Goal: Complete application form: Complete application form

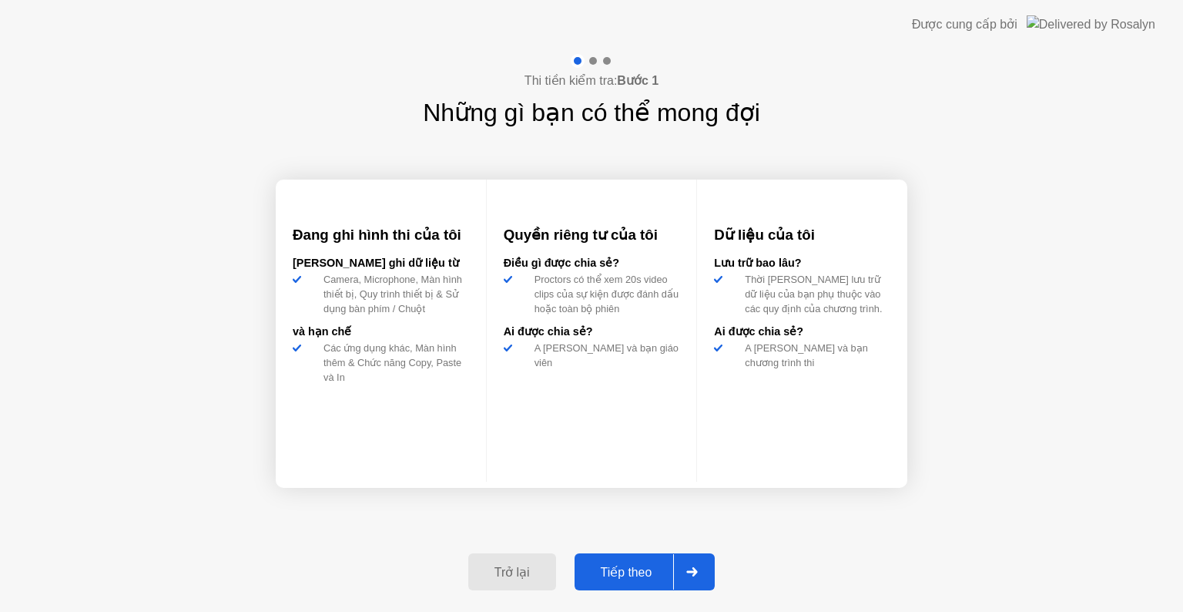
click at [595, 571] on div "Tiếp theo" at bounding box center [626, 572] width 95 height 15
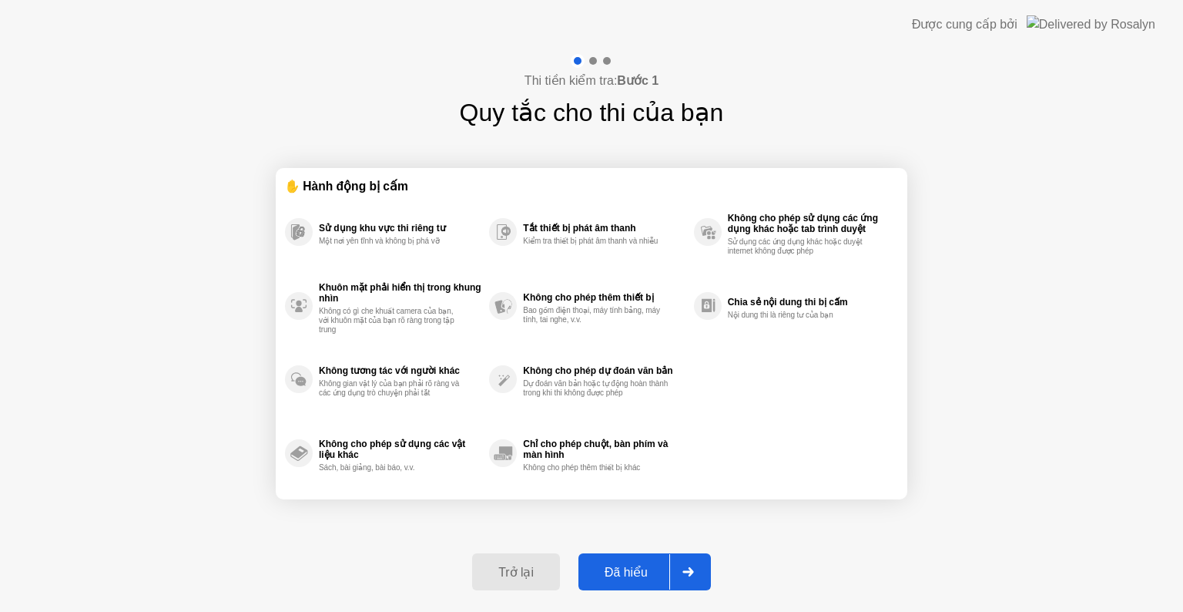
click at [591, 568] on div "Đã hiểu" at bounding box center [626, 572] width 86 height 15
select select "Available cameras"
select select "Available speakers"
select select "Available microphones"
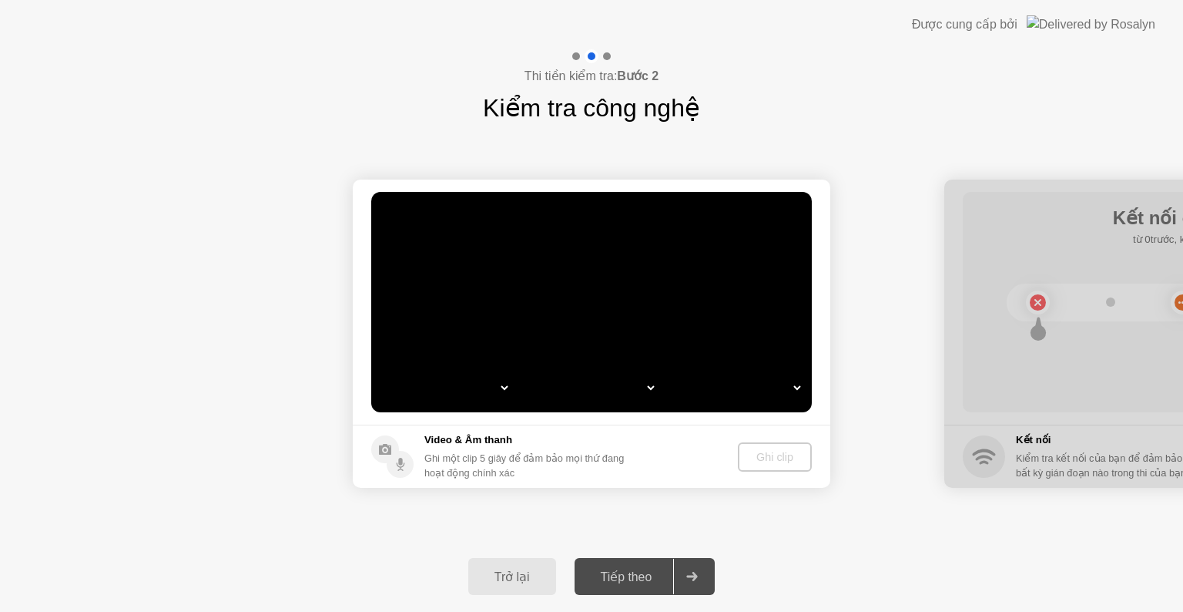
select select "*"
click at [488, 580] on div "Trở lại" at bounding box center [512, 576] width 79 height 15
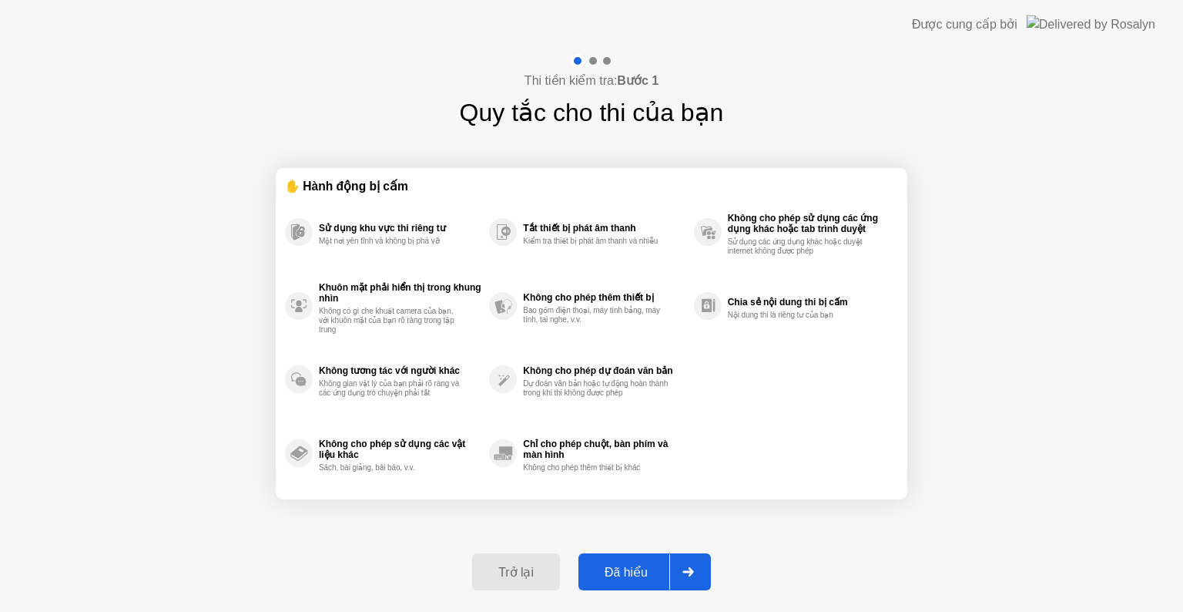
click at [593, 568] on div "Đã hiểu" at bounding box center [626, 572] width 86 height 15
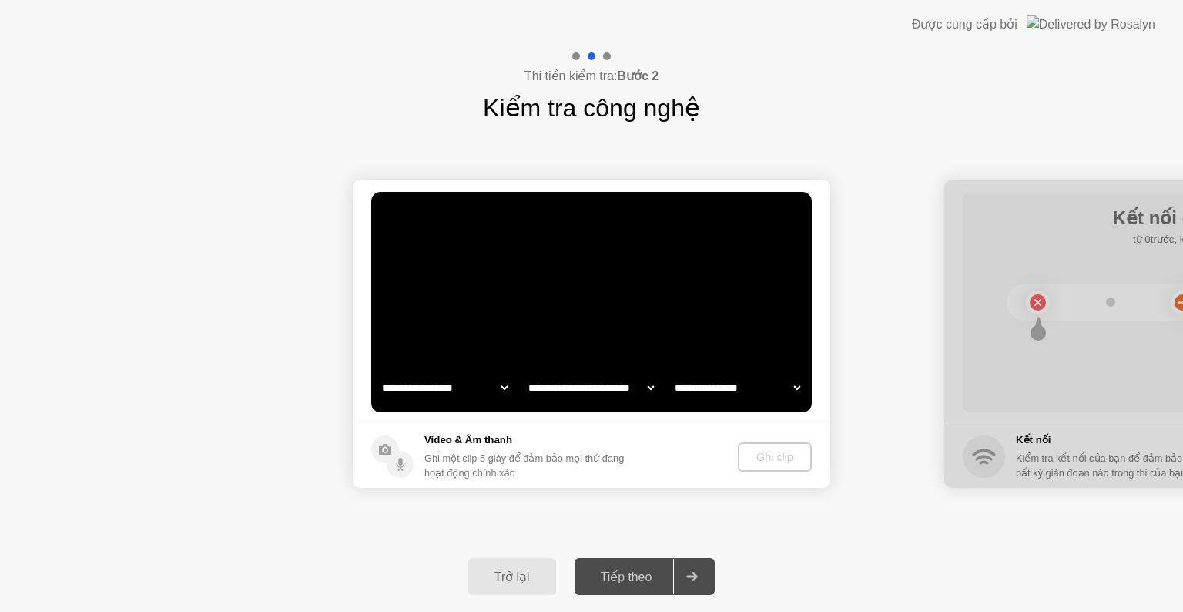
click at [789, 384] on select "**********" at bounding box center [738, 387] width 132 height 31
select select "**********"
select select "*******"
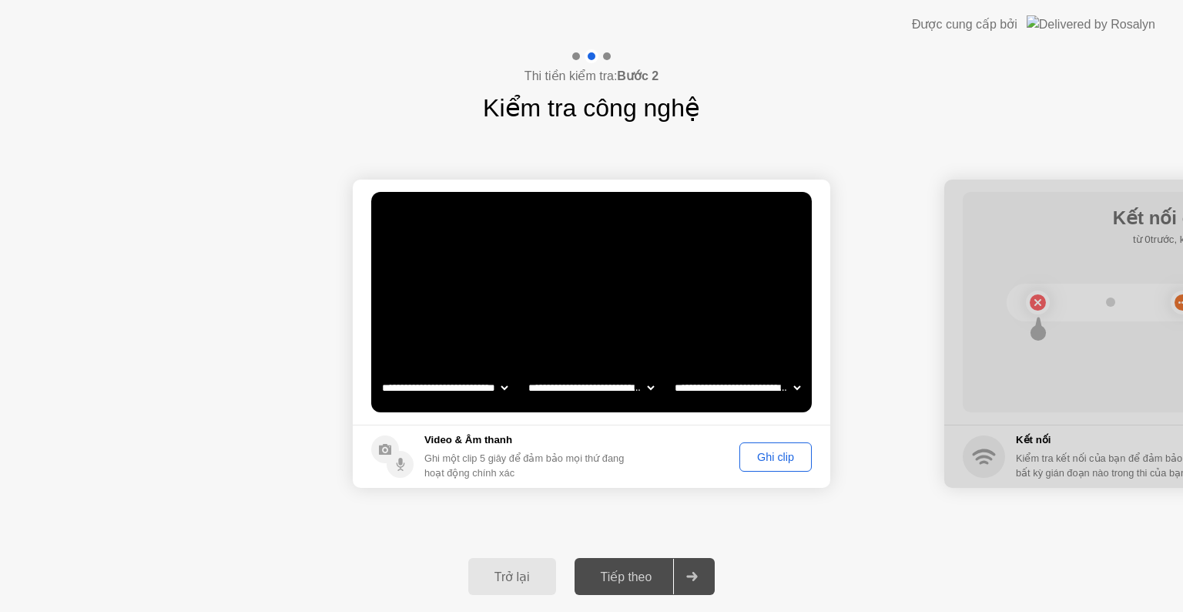
click at [778, 461] on div "Ghi clip" at bounding box center [776, 457] width 62 height 12
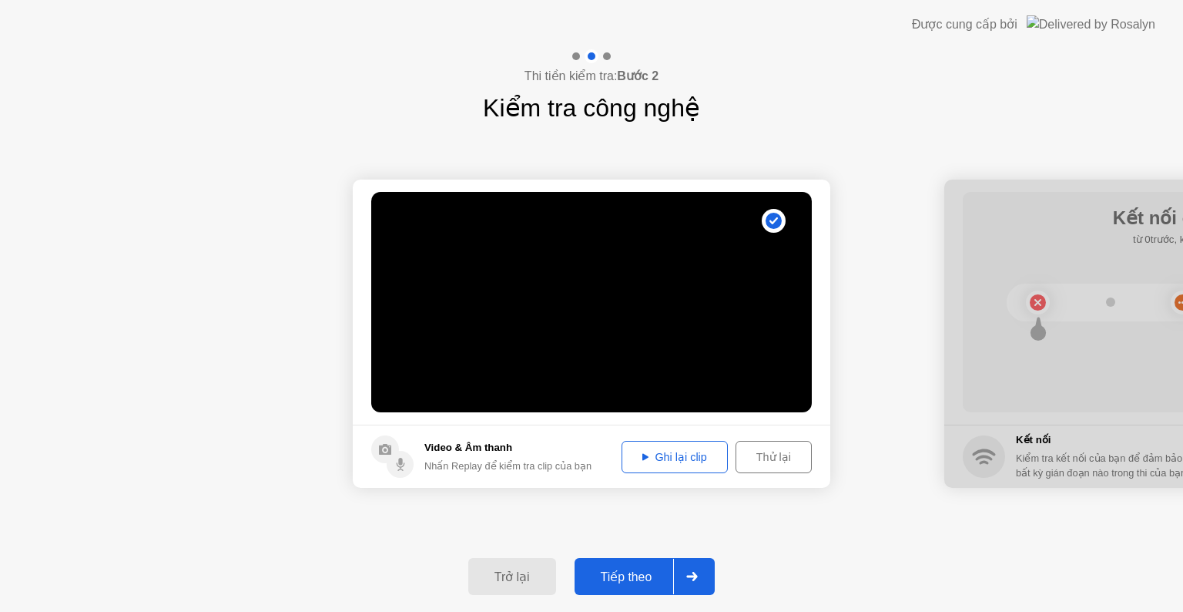
click at [631, 584] on div "Tiếp theo" at bounding box center [626, 576] width 95 height 15
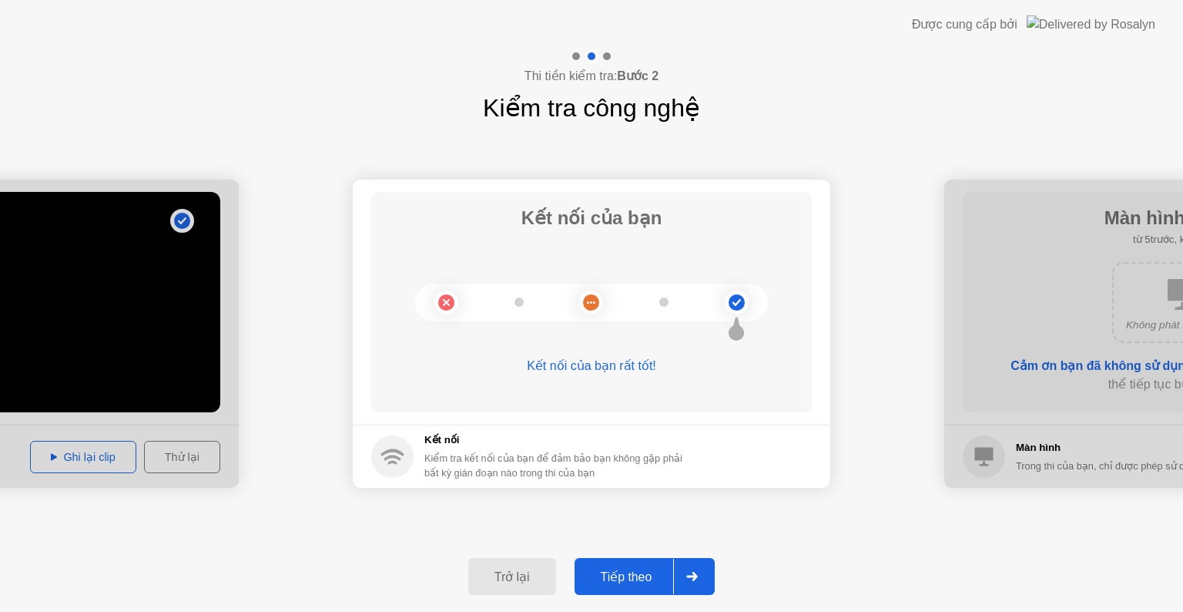
click at [641, 563] on button "Tiếp theo" at bounding box center [645, 576] width 141 height 37
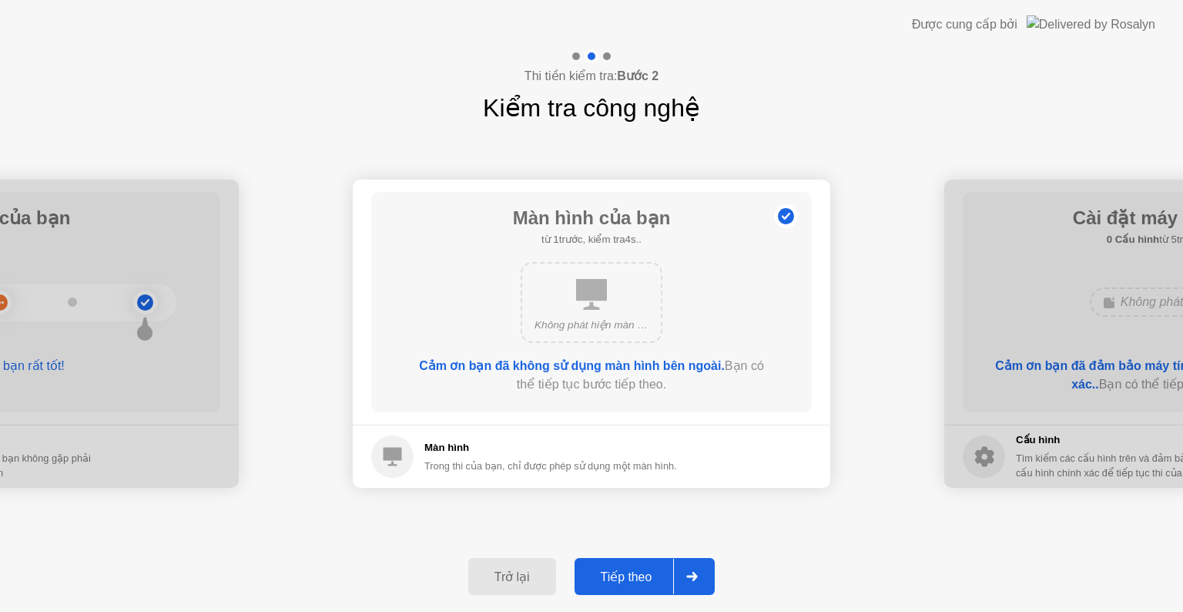
click at [645, 569] on div "Tiếp theo" at bounding box center [626, 576] width 95 height 15
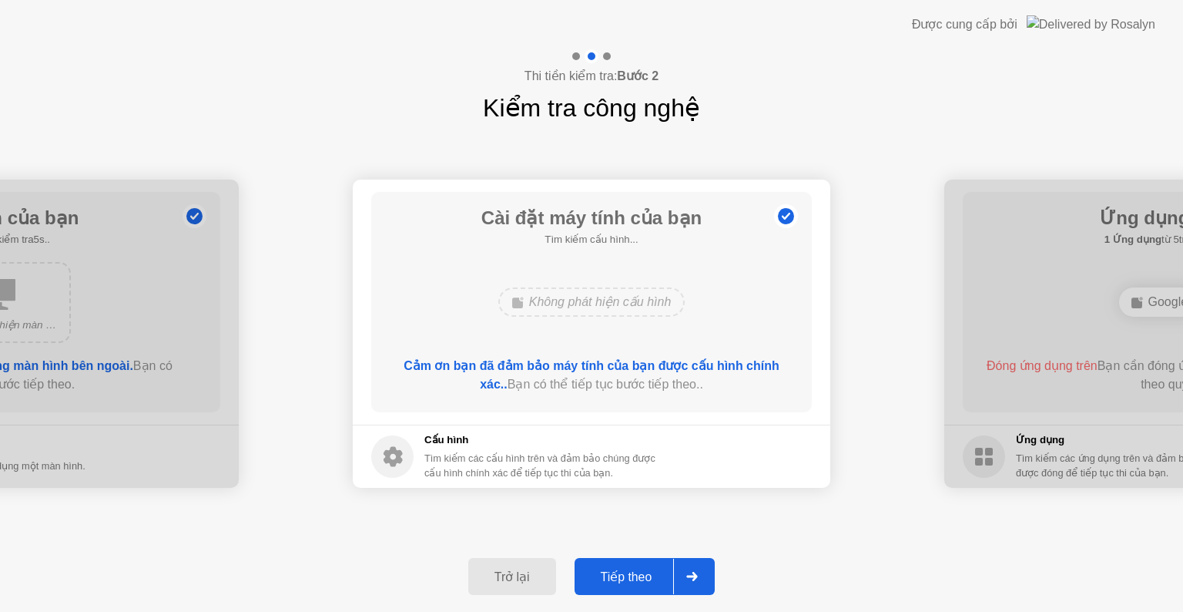
click at [645, 569] on div "Tiếp theo" at bounding box center [626, 576] width 95 height 15
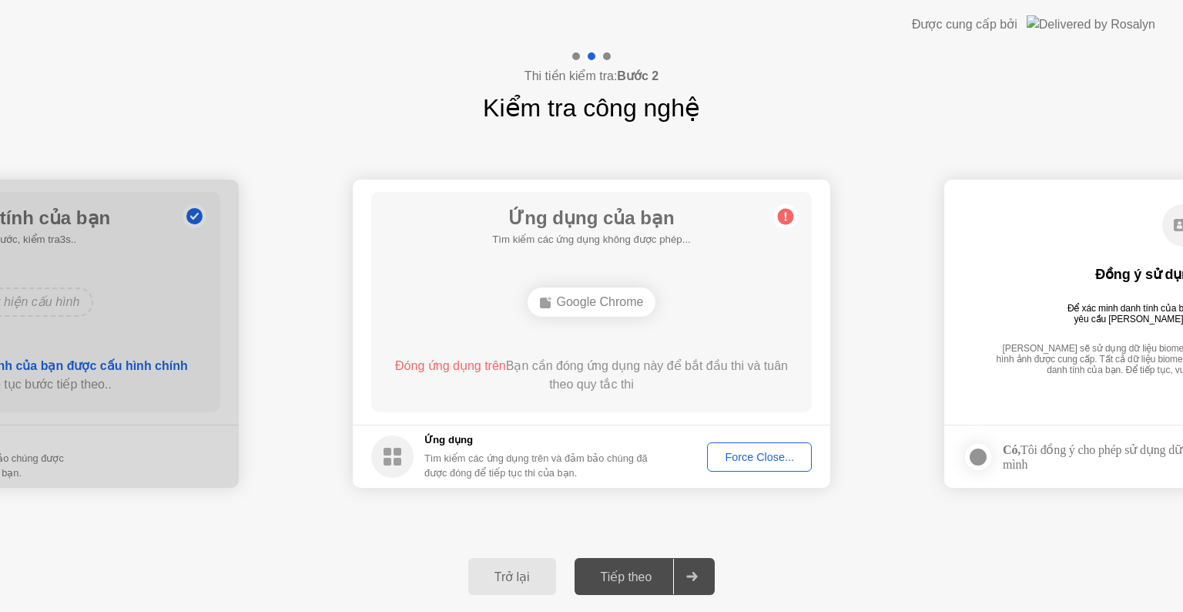
click at [726, 455] on div "Force Close..." at bounding box center [759, 457] width 94 height 12
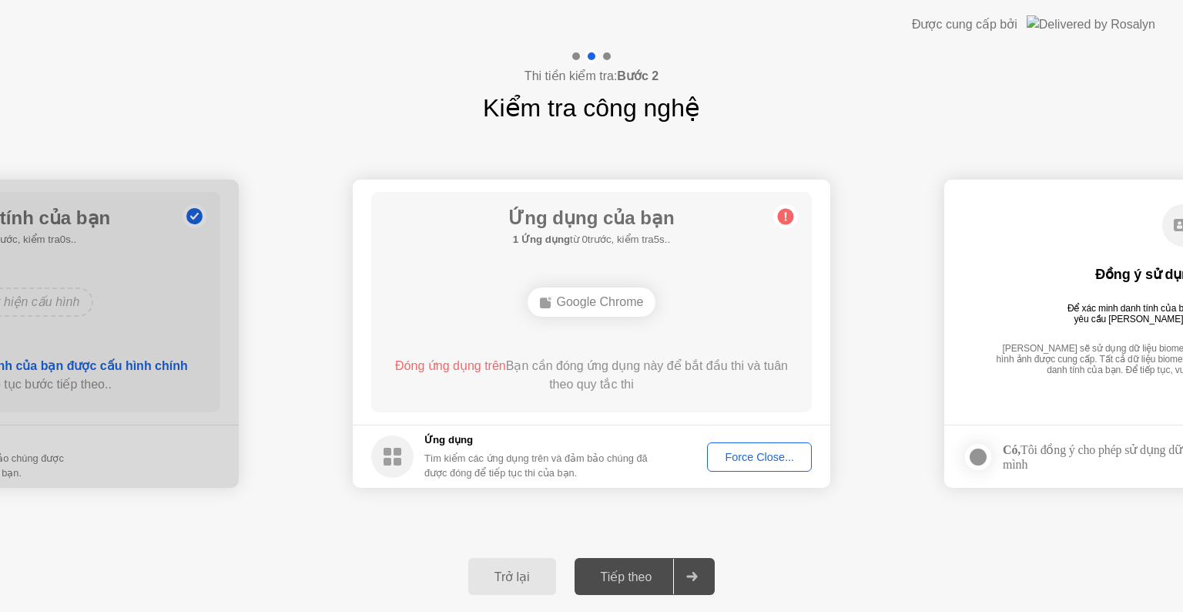
click at [758, 458] on div "Force Close..." at bounding box center [759, 457] width 94 height 12
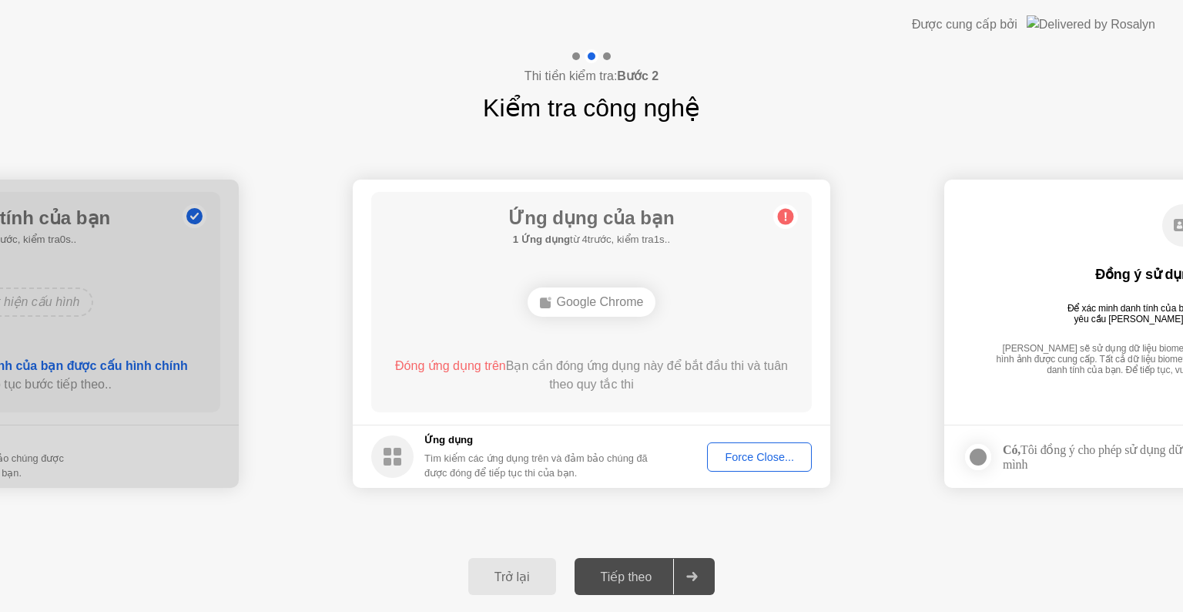
click at [539, 575] on div "Trở lại" at bounding box center [512, 576] width 79 height 15
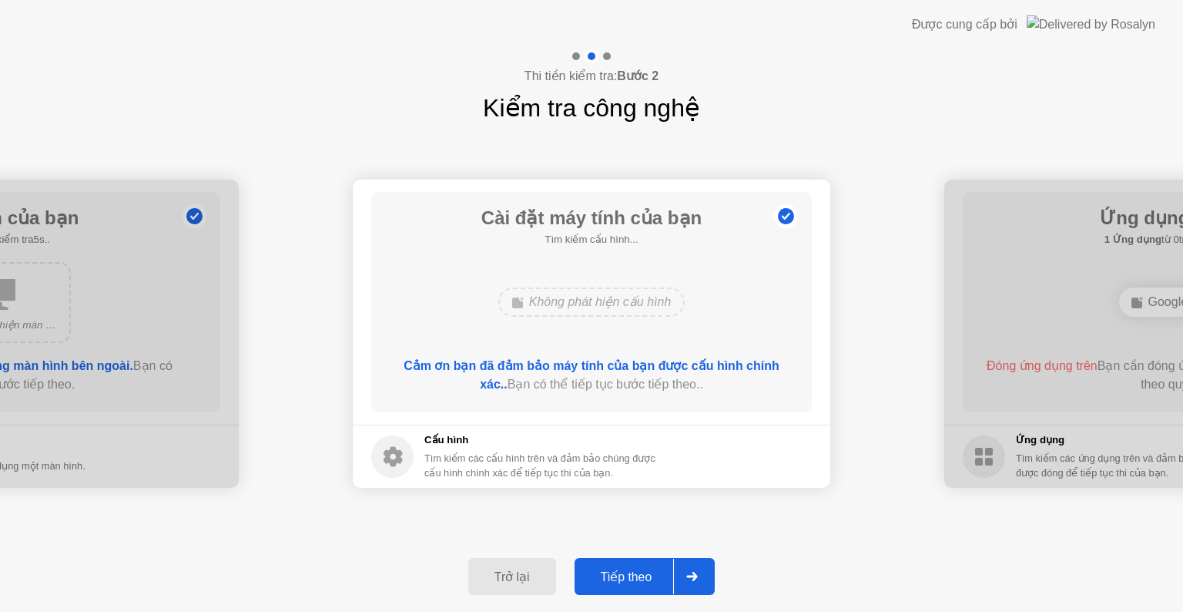
click at [635, 581] on div "Tiếp theo" at bounding box center [626, 576] width 95 height 15
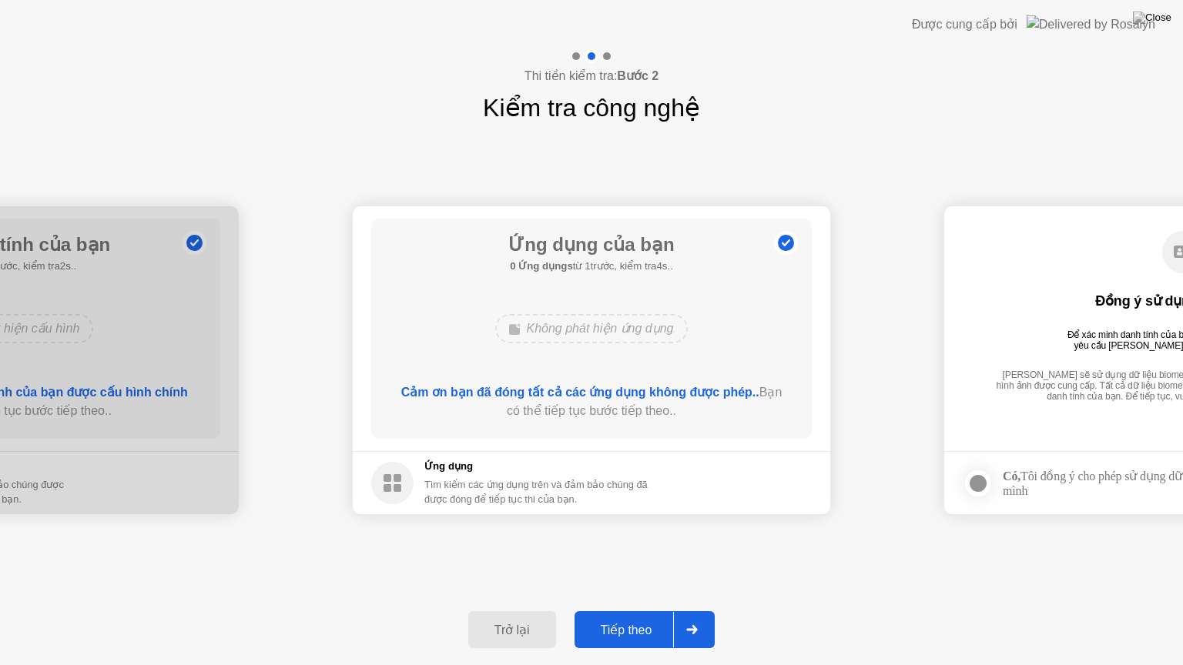
click at [635, 611] on div "Tiếp theo" at bounding box center [626, 630] width 95 height 15
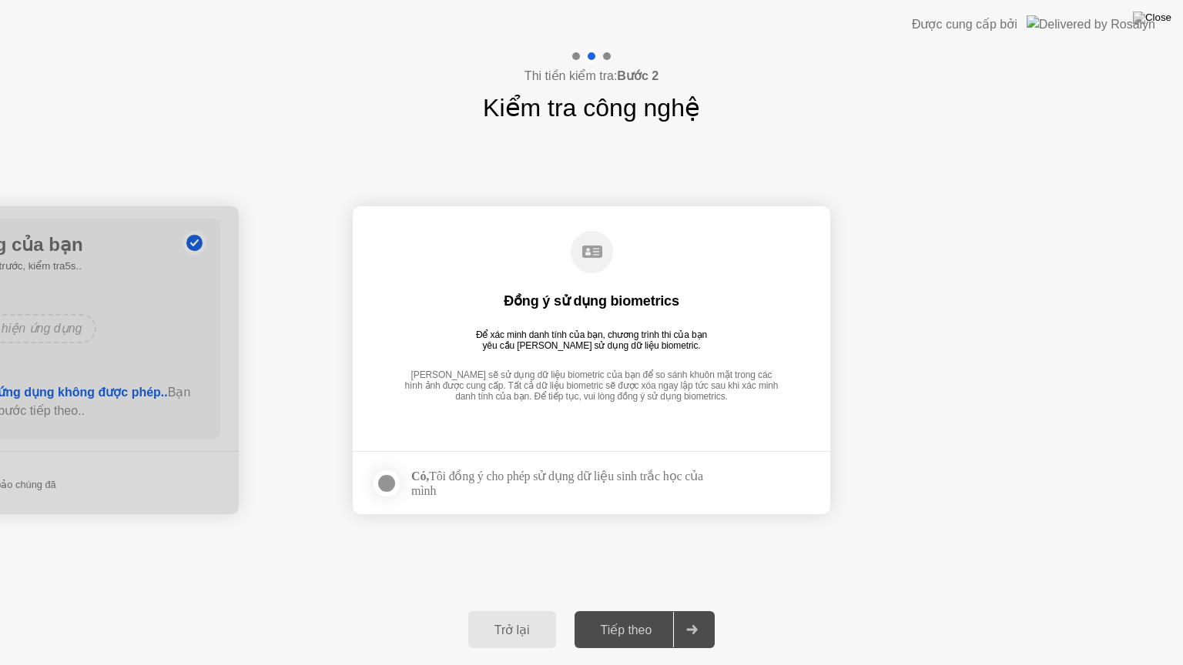
click at [388, 481] on div at bounding box center [386, 483] width 18 height 18
click at [635, 611] on div "Tiếp theo" at bounding box center [626, 630] width 95 height 15
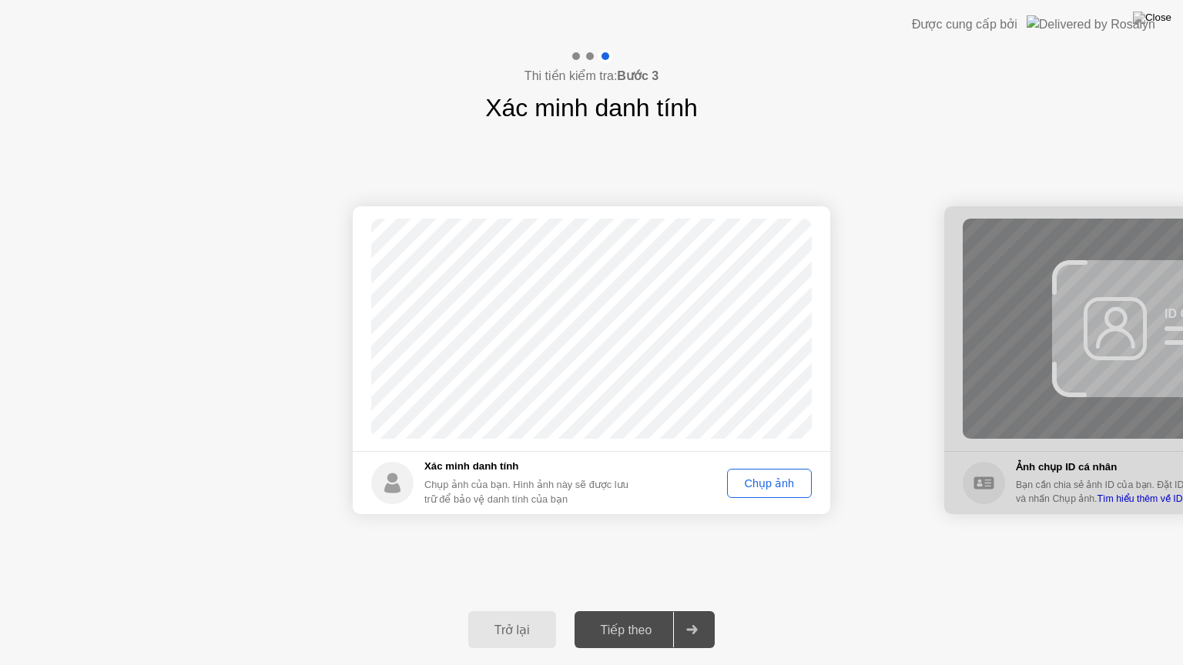
click at [746, 482] on div "Chụp ảnh" at bounding box center [769, 483] width 74 height 12
click at [653, 611] on div "Tiếp theo" at bounding box center [626, 630] width 95 height 15
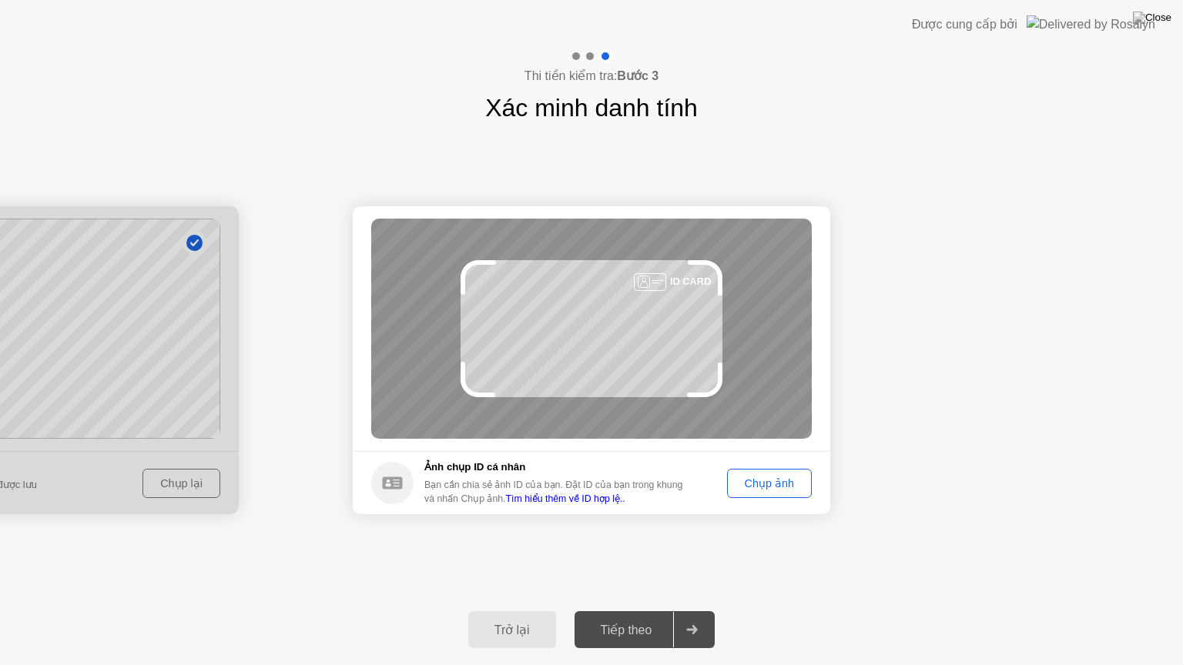
click at [765, 477] on div "Chụp ảnh" at bounding box center [769, 483] width 74 height 12
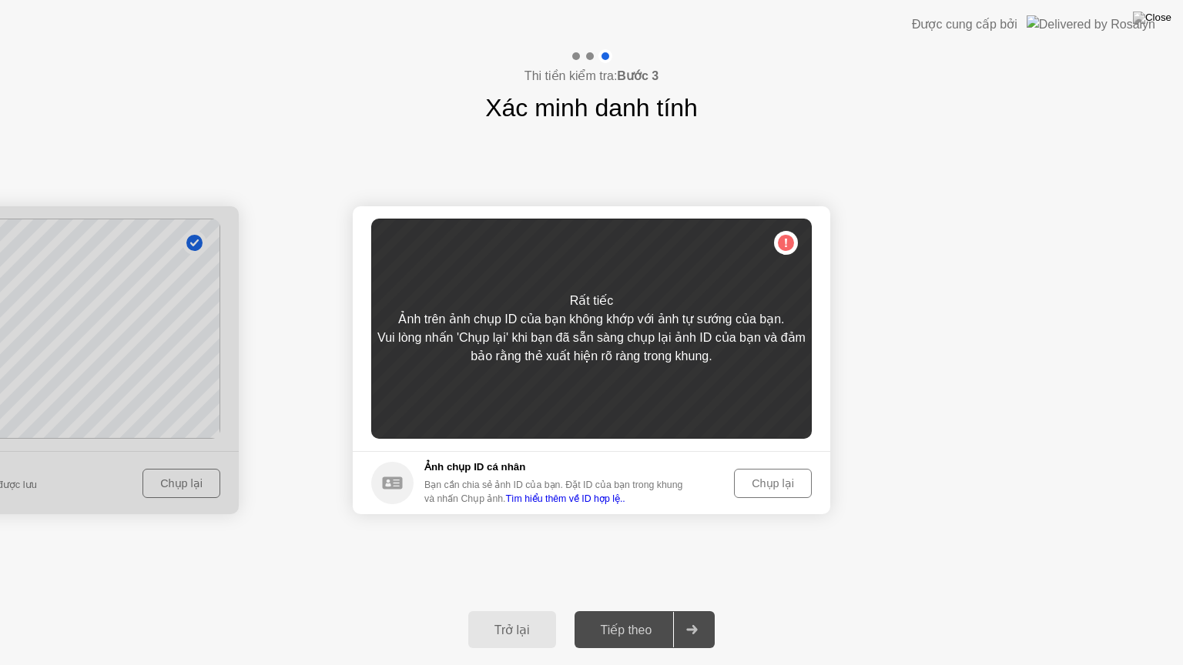
click at [789, 477] on div "Chụp lại" at bounding box center [772, 483] width 67 height 12
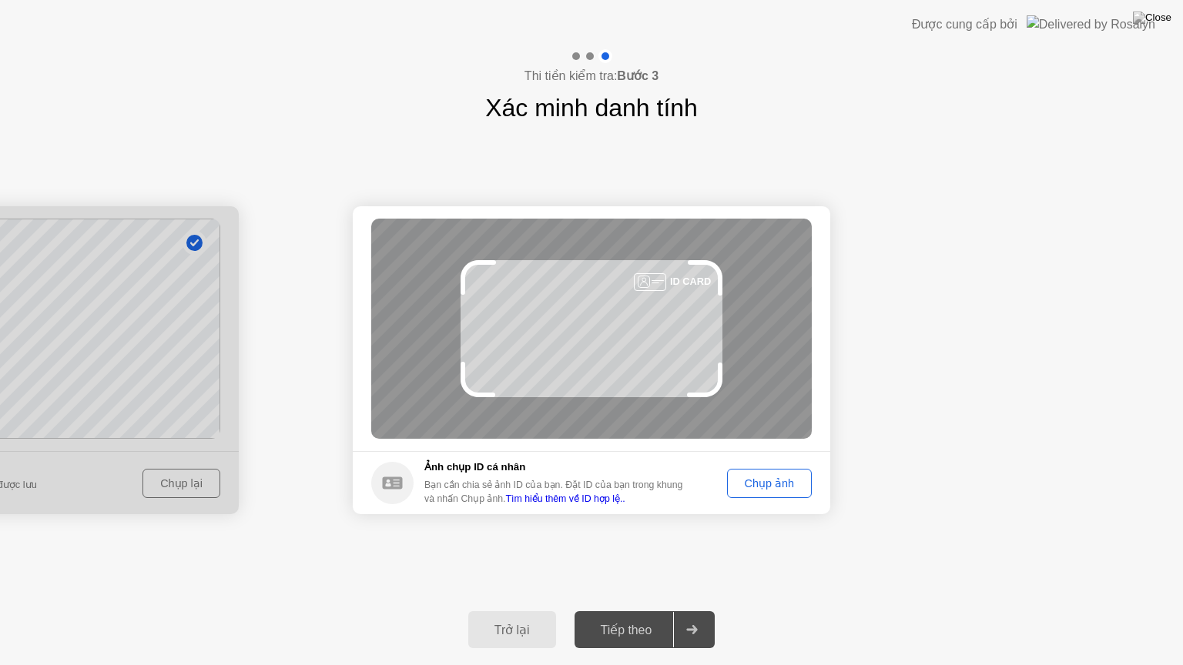
click at [798, 482] on div "Chụp ảnh" at bounding box center [769, 483] width 74 height 12
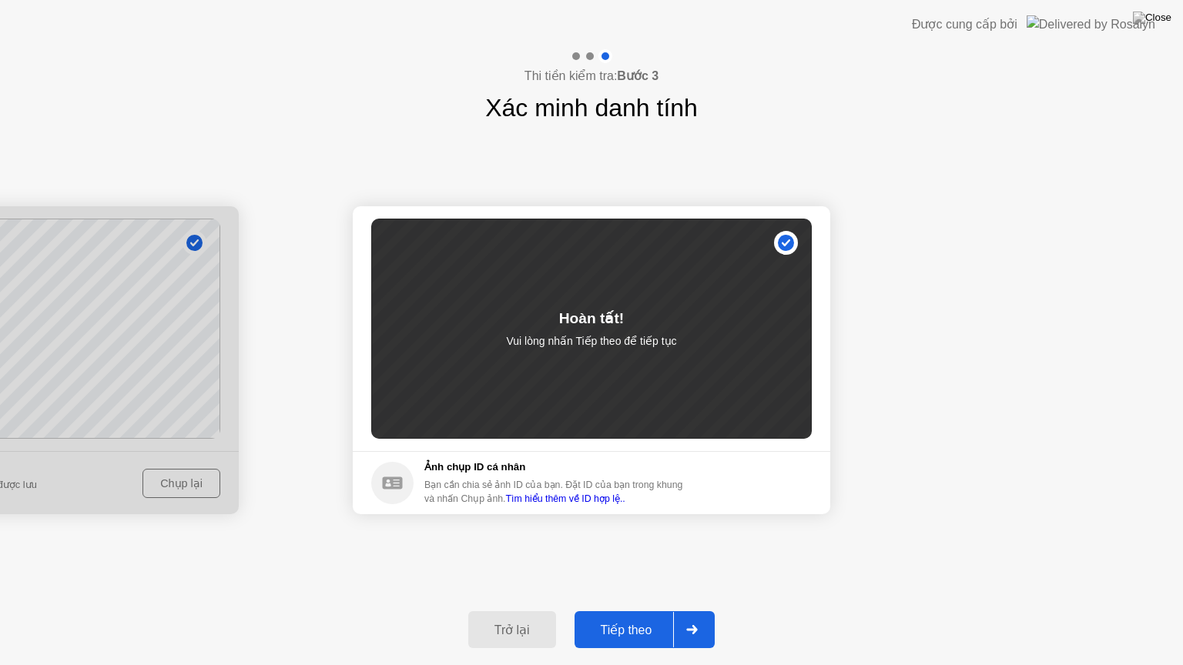
click at [643, 611] on div "Tiếp theo" at bounding box center [626, 630] width 95 height 15
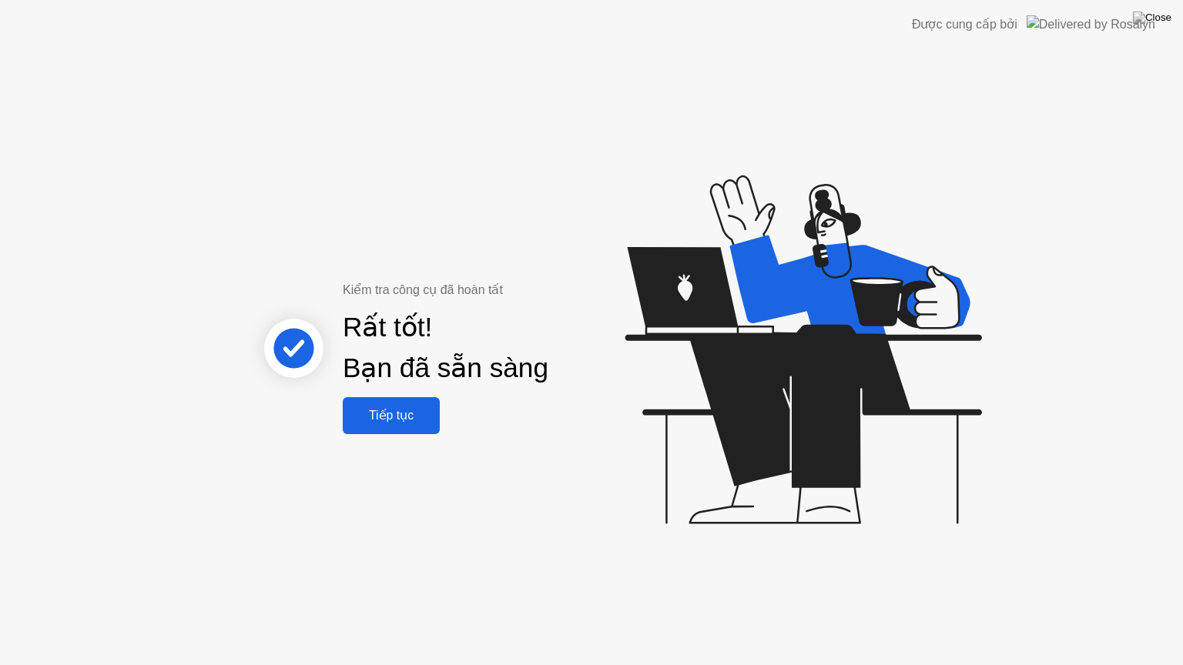
click at [431, 413] on div "Tiếp tục" at bounding box center [391, 415] width 88 height 15
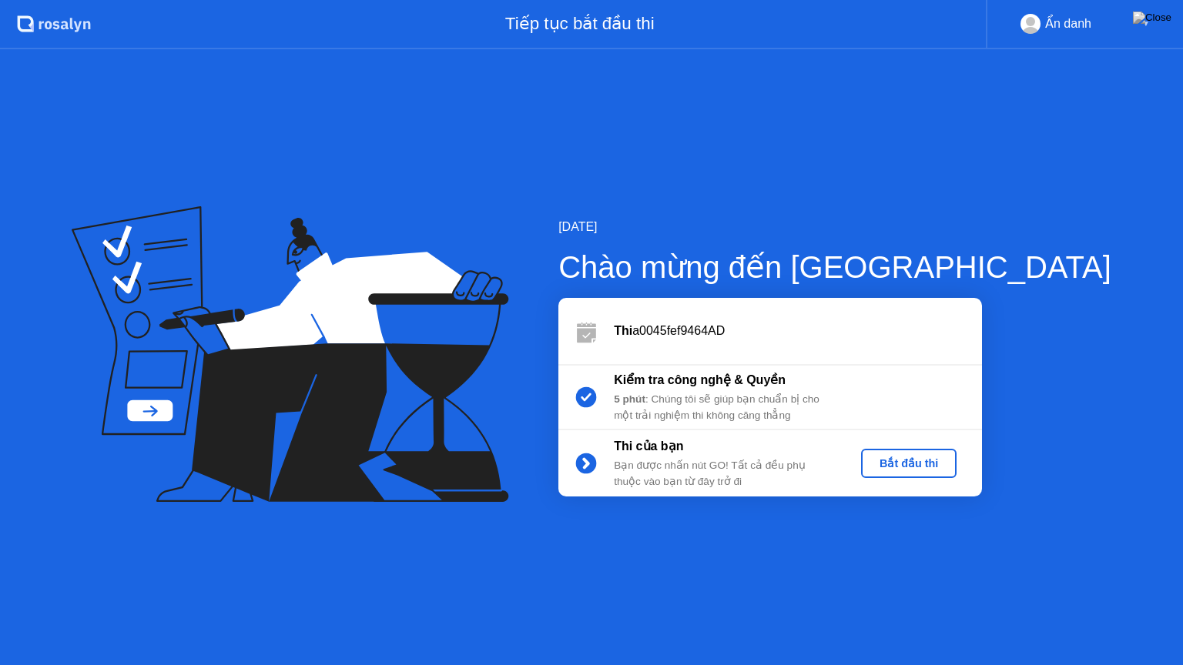
click at [950, 462] on div "Bắt đầu thi" at bounding box center [908, 463] width 83 height 12
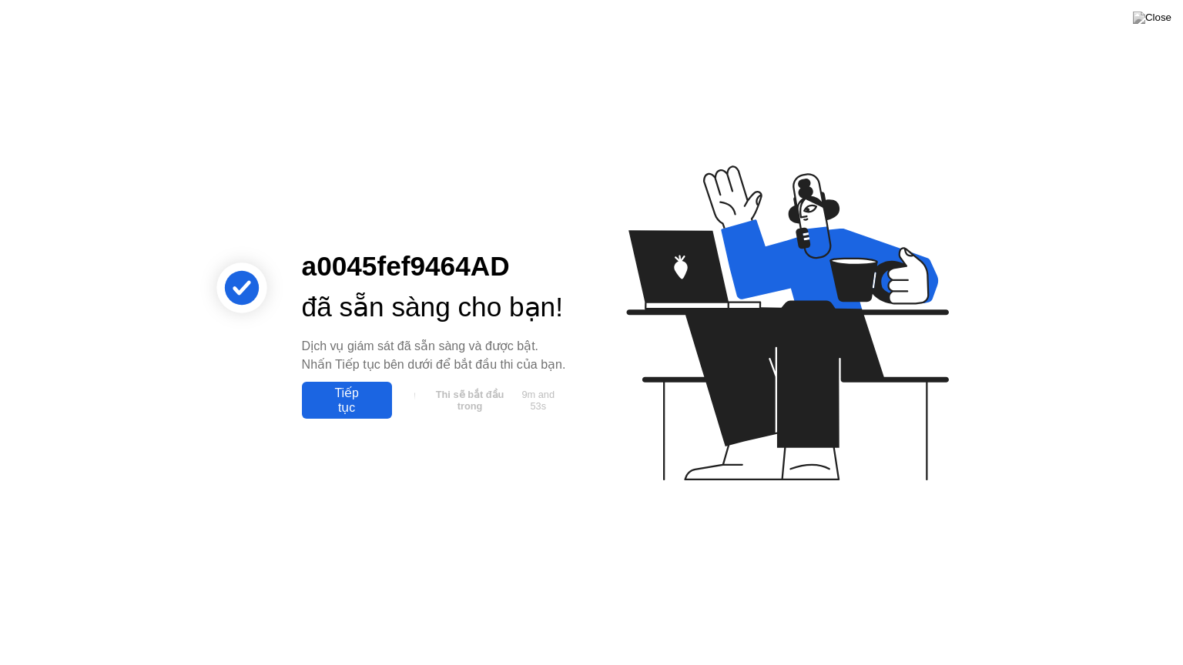
click at [343, 415] on div "Tiếp tục" at bounding box center [347, 400] width 81 height 29
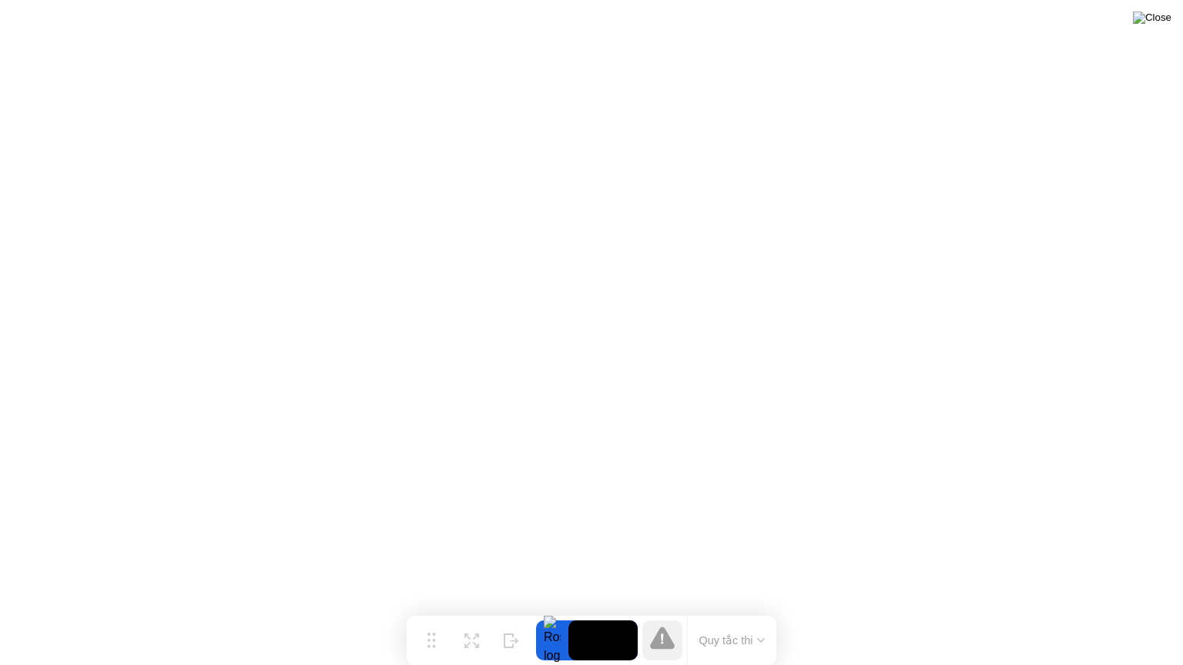
click at [1161, 17] on img at bounding box center [1152, 18] width 39 height 12
